Goal: Register for event/course

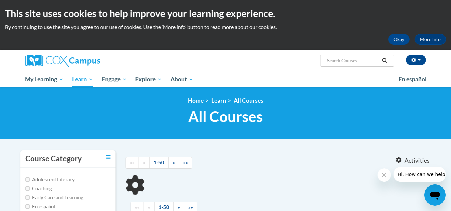
type input "early literacy"
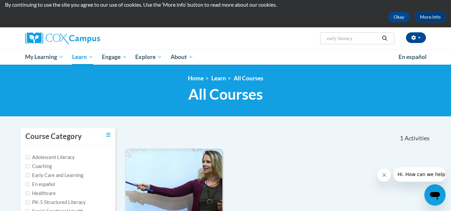
scroll to position [33, 0]
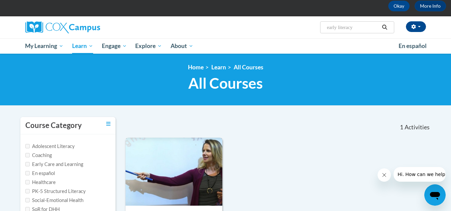
click at [177, 147] on img at bounding box center [173, 172] width 97 height 68
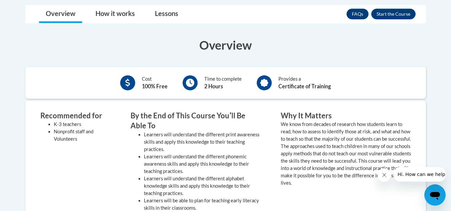
scroll to position [133, 0]
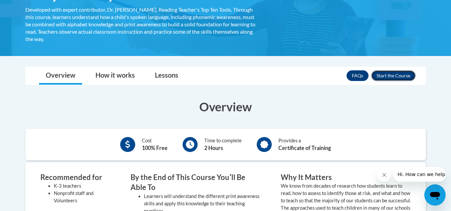
click at [384, 79] on button "Enroll" at bounding box center [393, 75] width 44 height 11
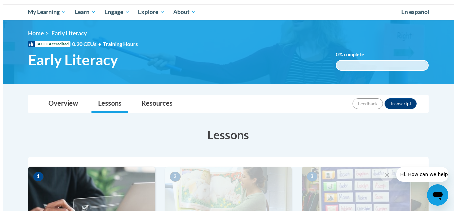
scroll to position [200, 0]
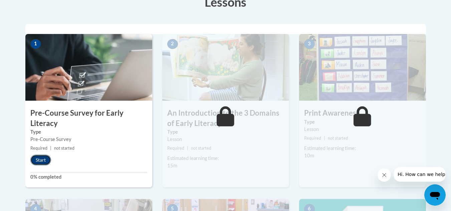
click at [44, 161] on button "Start" at bounding box center [40, 160] width 21 height 11
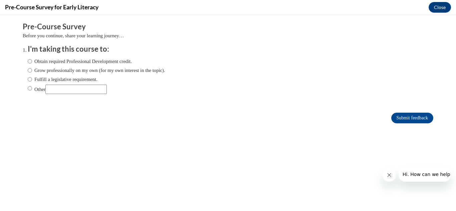
scroll to position [0, 0]
click at [35, 62] on label "Obtain required Professional Development credit." at bounding box center [80, 61] width 104 height 7
click at [32, 62] on input "Obtain required Professional Development credit." at bounding box center [30, 61] width 4 height 7
radio input "true"
click at [35, 79] on label "Fulfill a legislative requirement." at bounding box center [63, 79] width 70 height 7
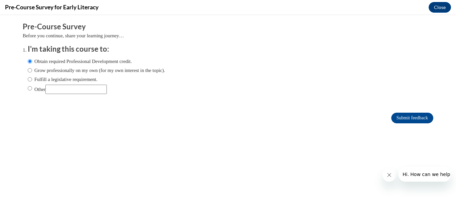
click at [32, 79] on input "Fulfill a legislative requirement." at bounding box center [30, 79] width 4 height 7
radio input "true"
click at [391, 118] on input "Submit feedback" at bounding box center [412, 118] width 42 height 11
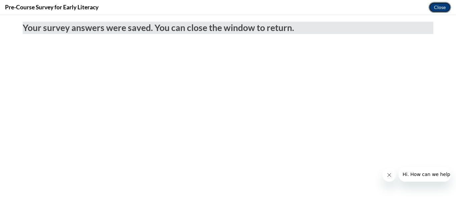
drag, startPoint x: 443, startPoint y: 8, endPoint x: 368, endPoint y: 70, distance: 97.6
click at [443, 8] on button "Close" at bounding box center [440, 7] width 22 height 11
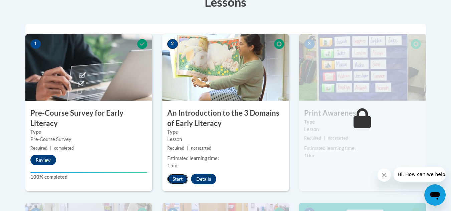
click at [179, 180] on button "Start" at bounding box center [177, 179] width 21 height 11
